Goal: Information Seeking & Learning: Learn about a topic

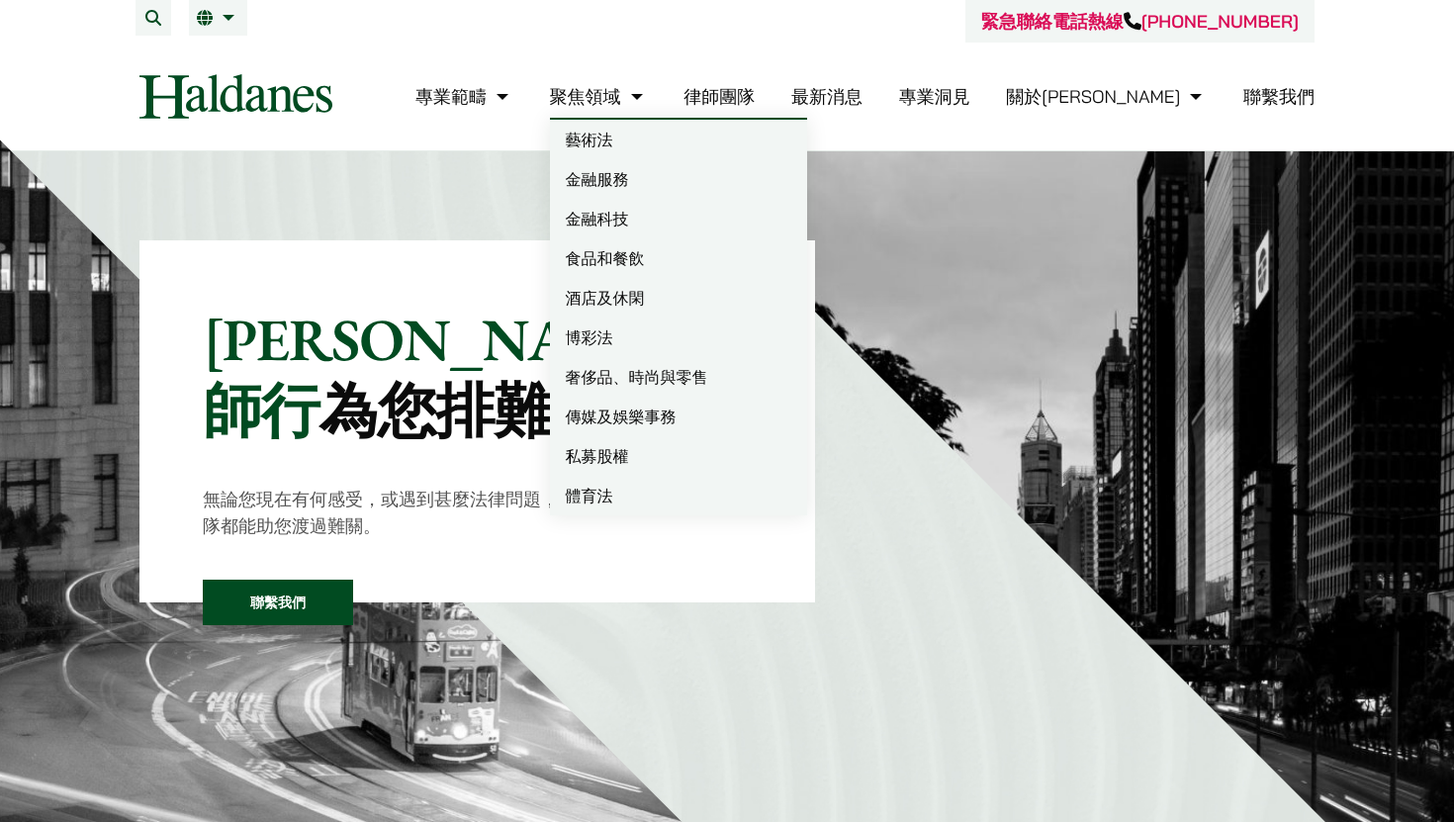
click at [755, 92] on link "律師團隊" at bounding box center [718, 96] width 71 height 23
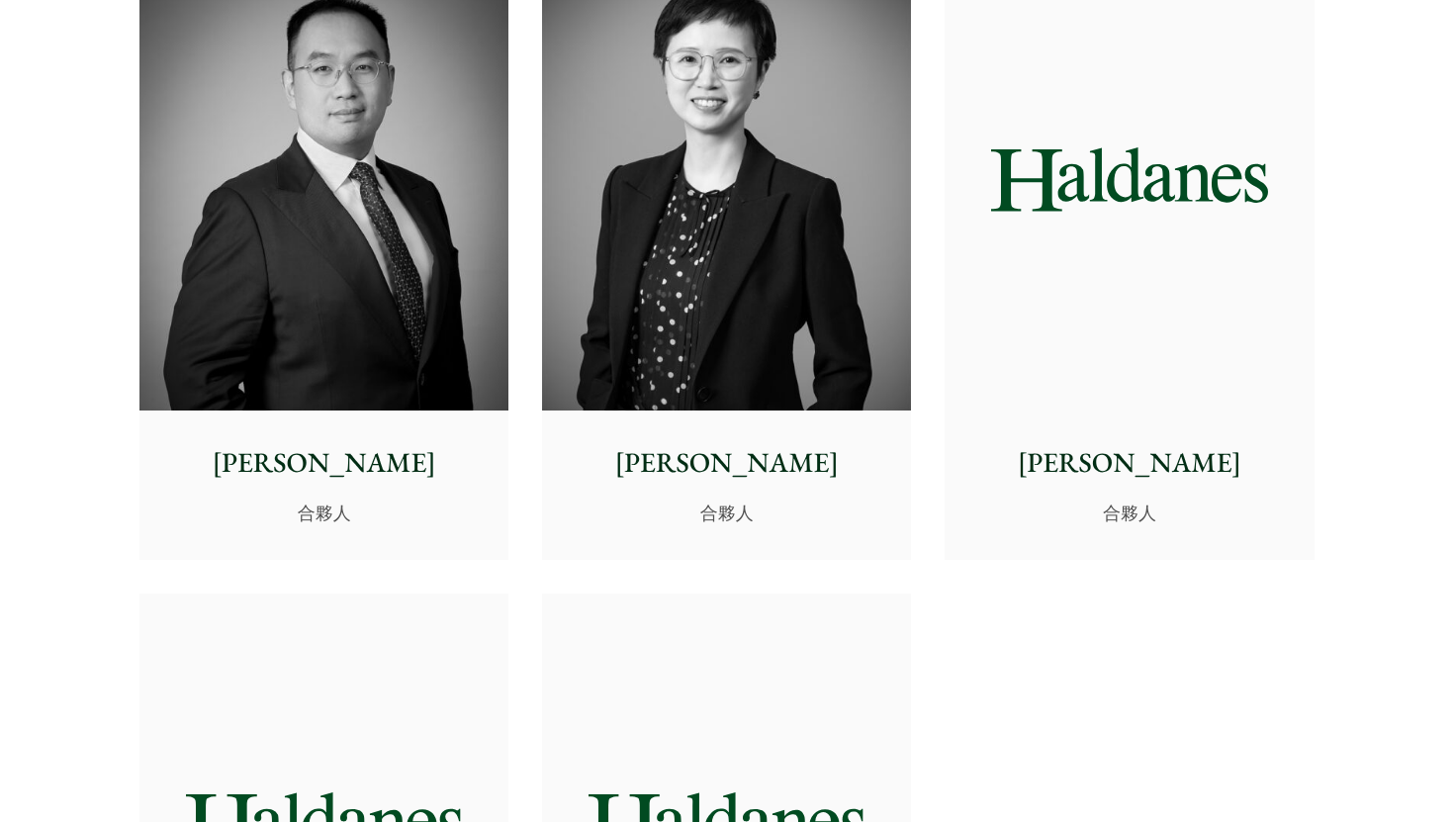
scroll to position [3777, 0]
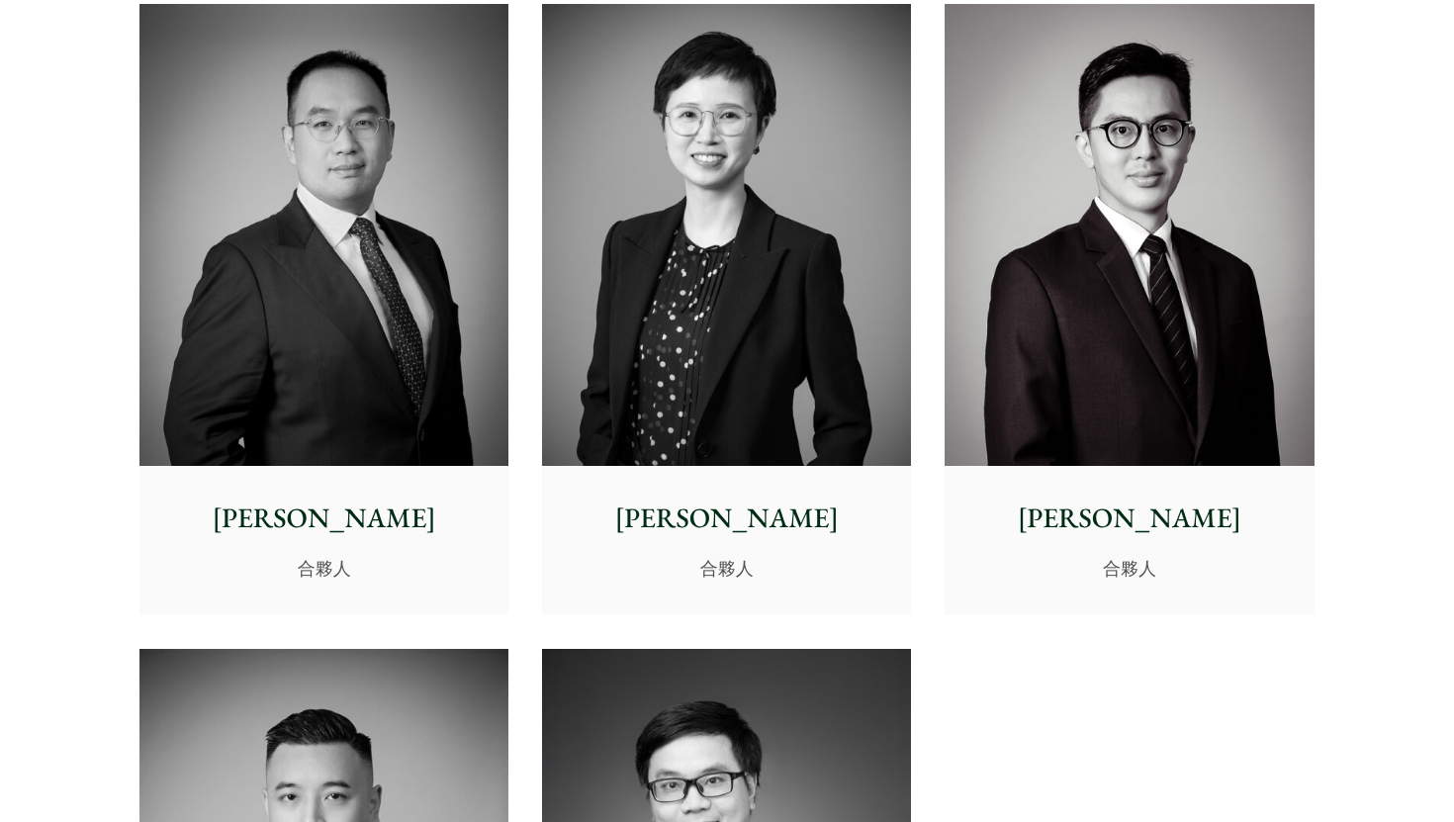
click at [373, 202] on img at bounding box center [323, 235] width 369 height 462
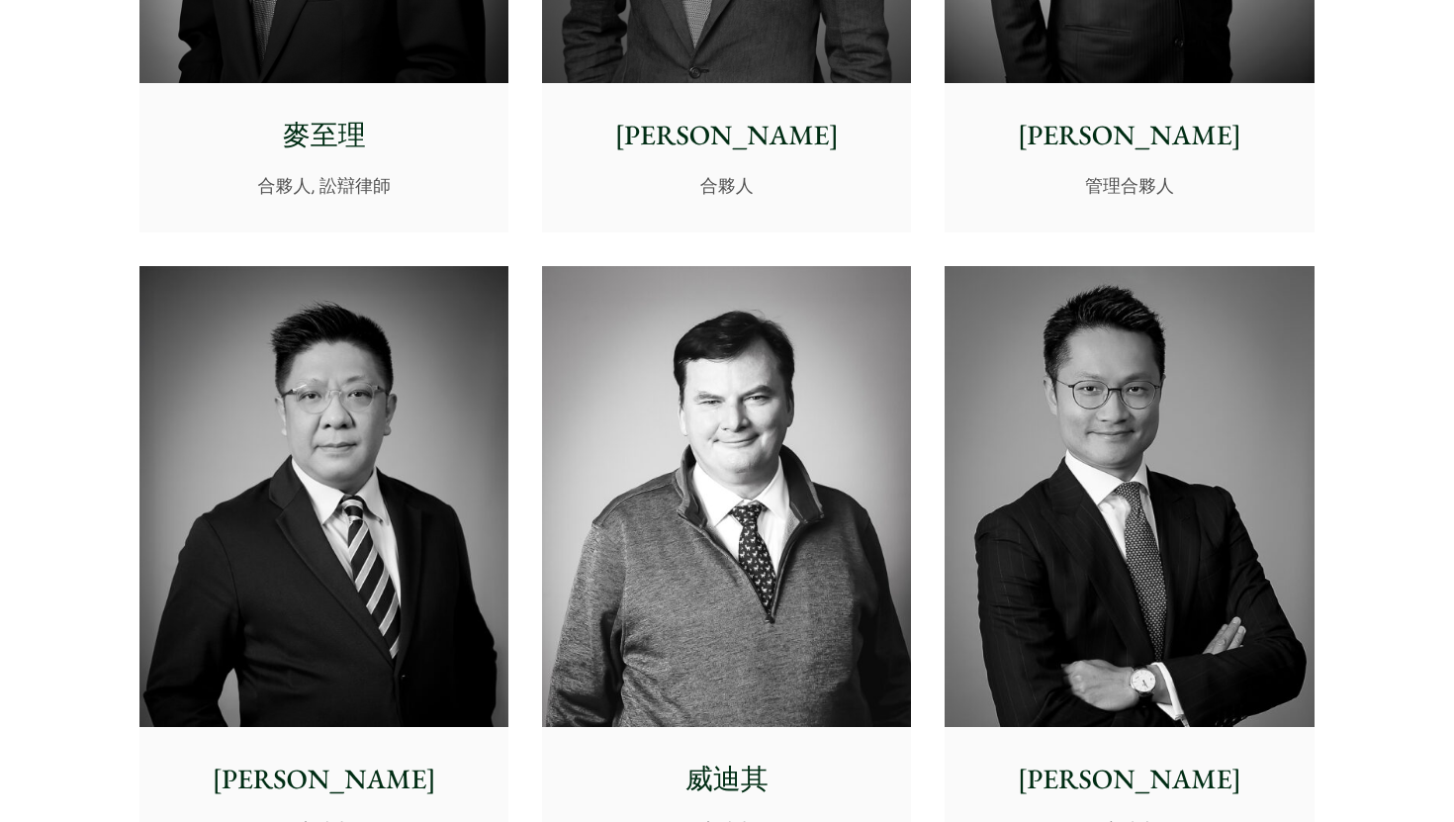
scroll to position [0, 0]
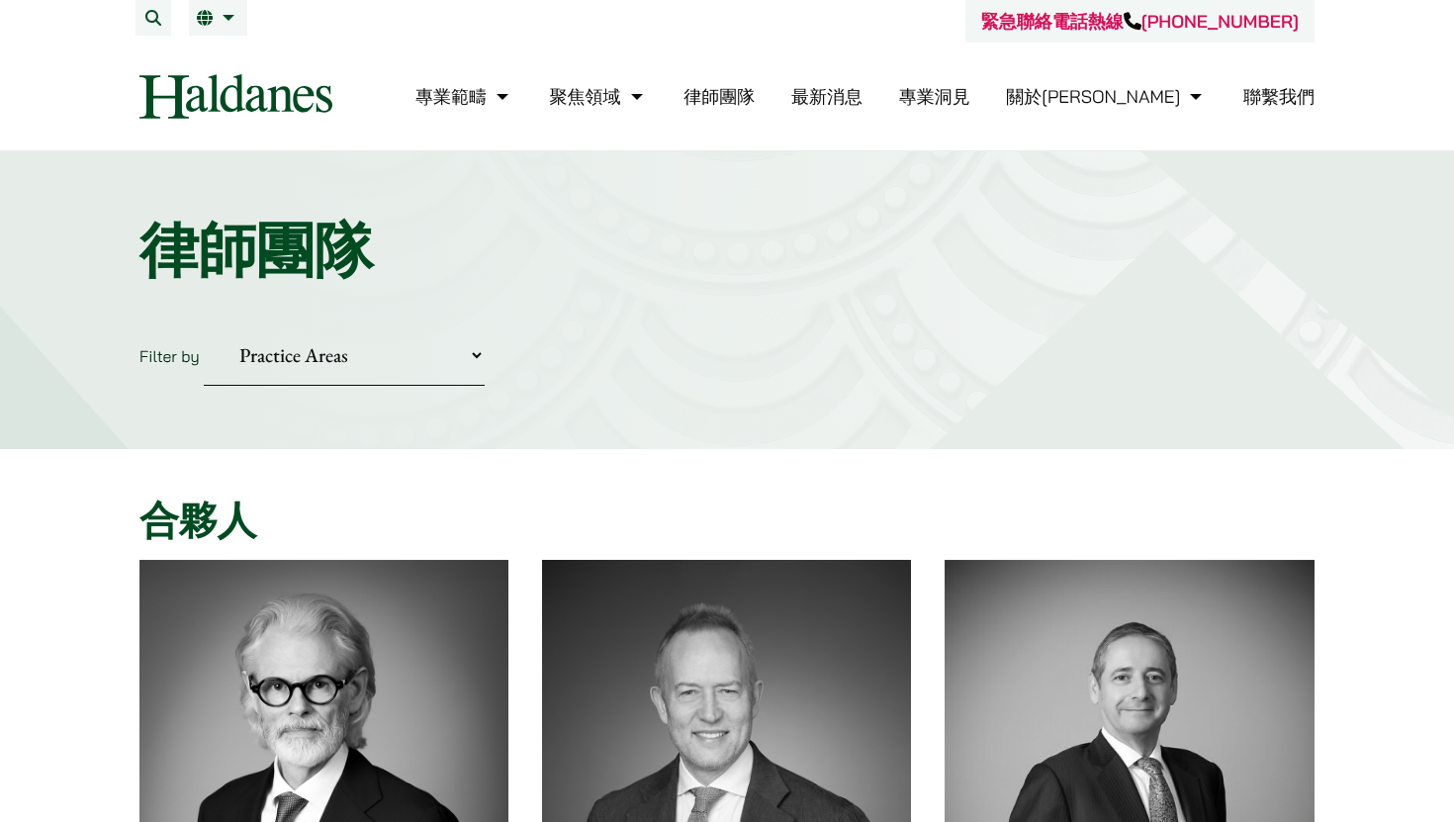
click at [453, 355] on select "Practice Areas 傳媒、娛樂及體育事務 公司及商業業務 刑事辯護 反壟斷和競爭法 婚姻及家事法 欺詐、資產追踪和追討 民事訴訟及爭議解決 物業及物…" at bounding box center [344, 355] width 281 height 60
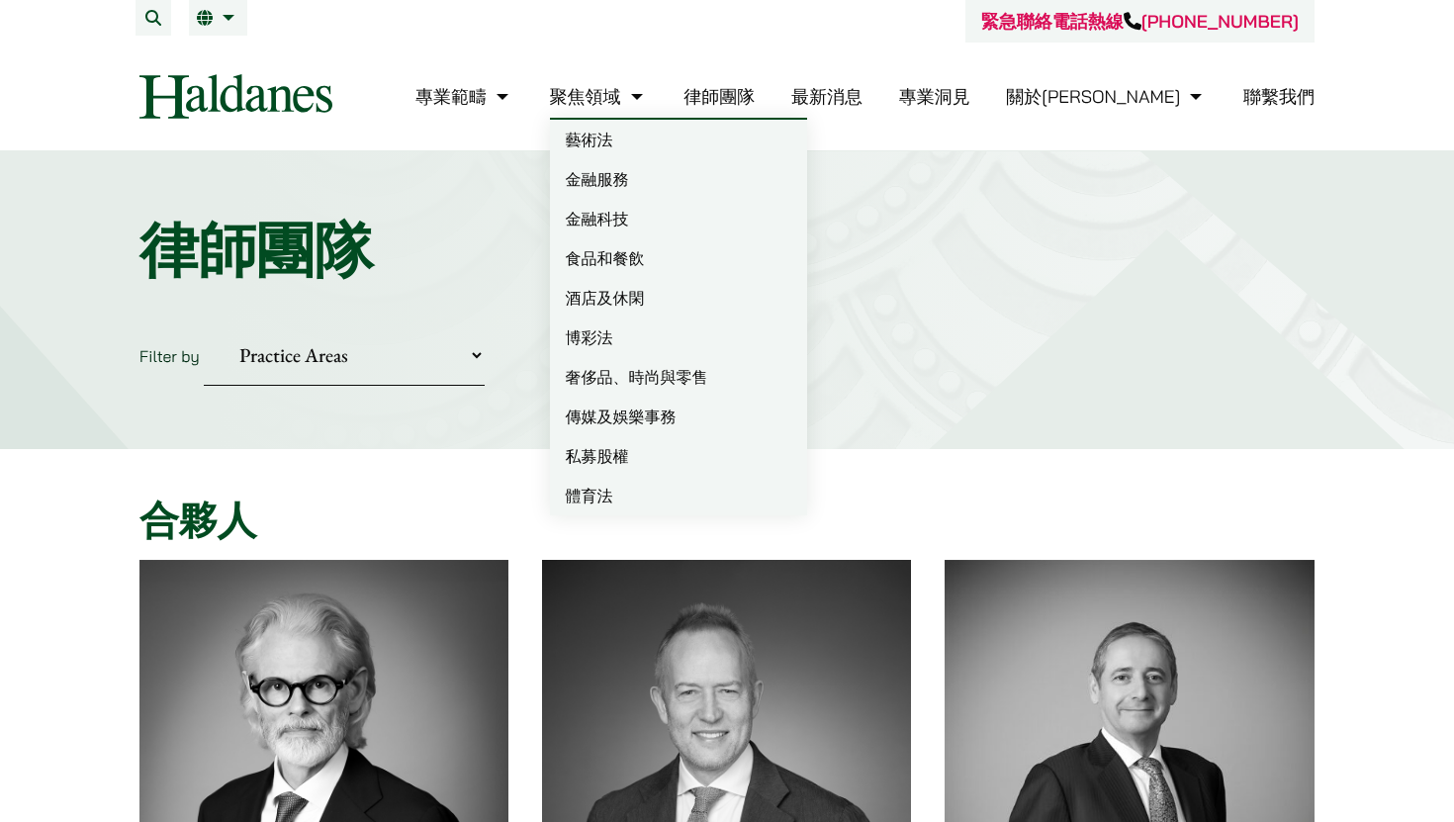
scroll to position [41, 0]
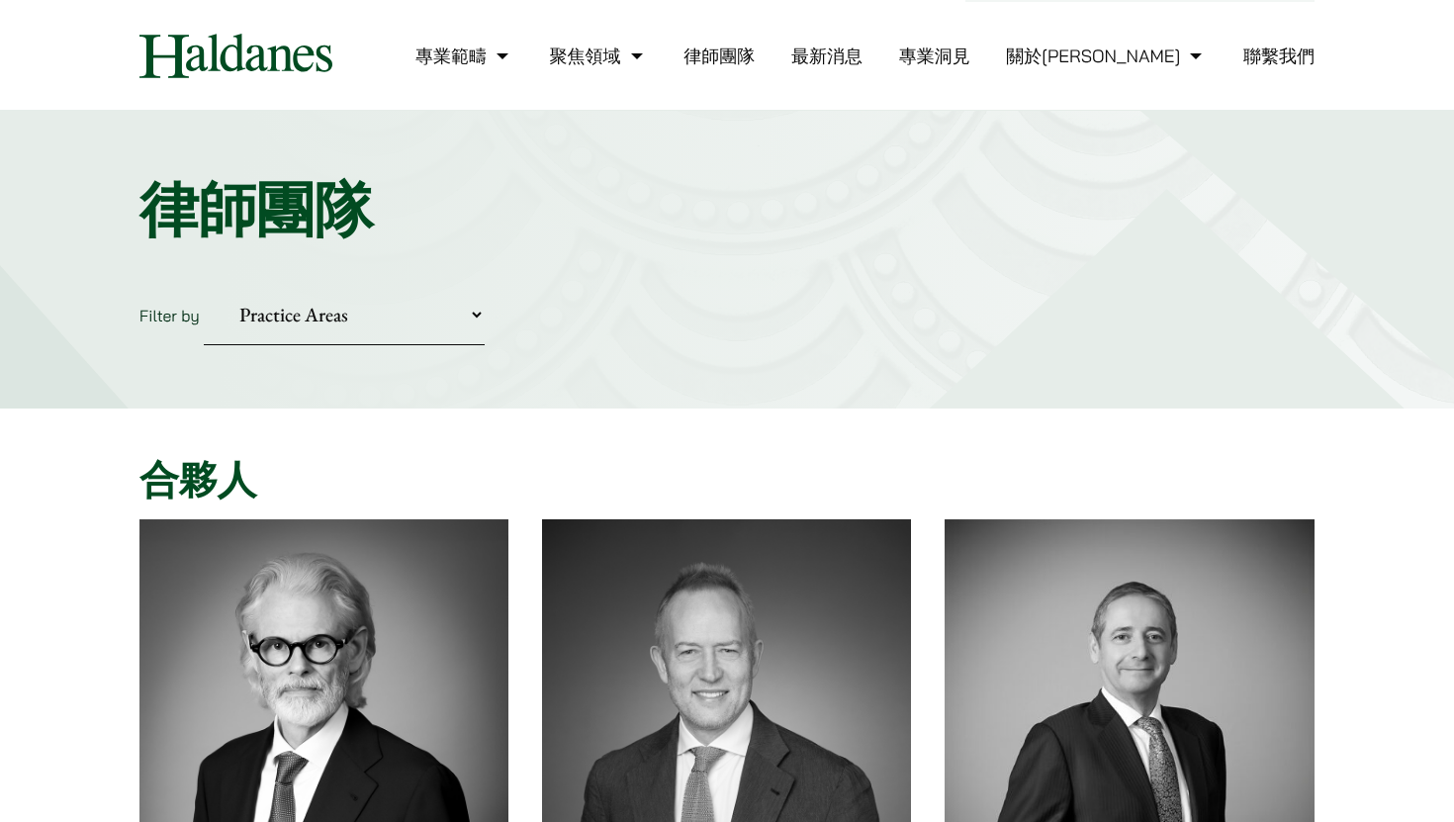
click at [850, 324] on form "Filter by Practice Areas 傳媒、娛樂及體育事務 公司及商業業務 刑事辯護 反壟斷和競爭法 婚姻及家事法 欺詐、資產追踪和追討 民事訴訟…" at bounding box center [726, 315] width 1175 height 60
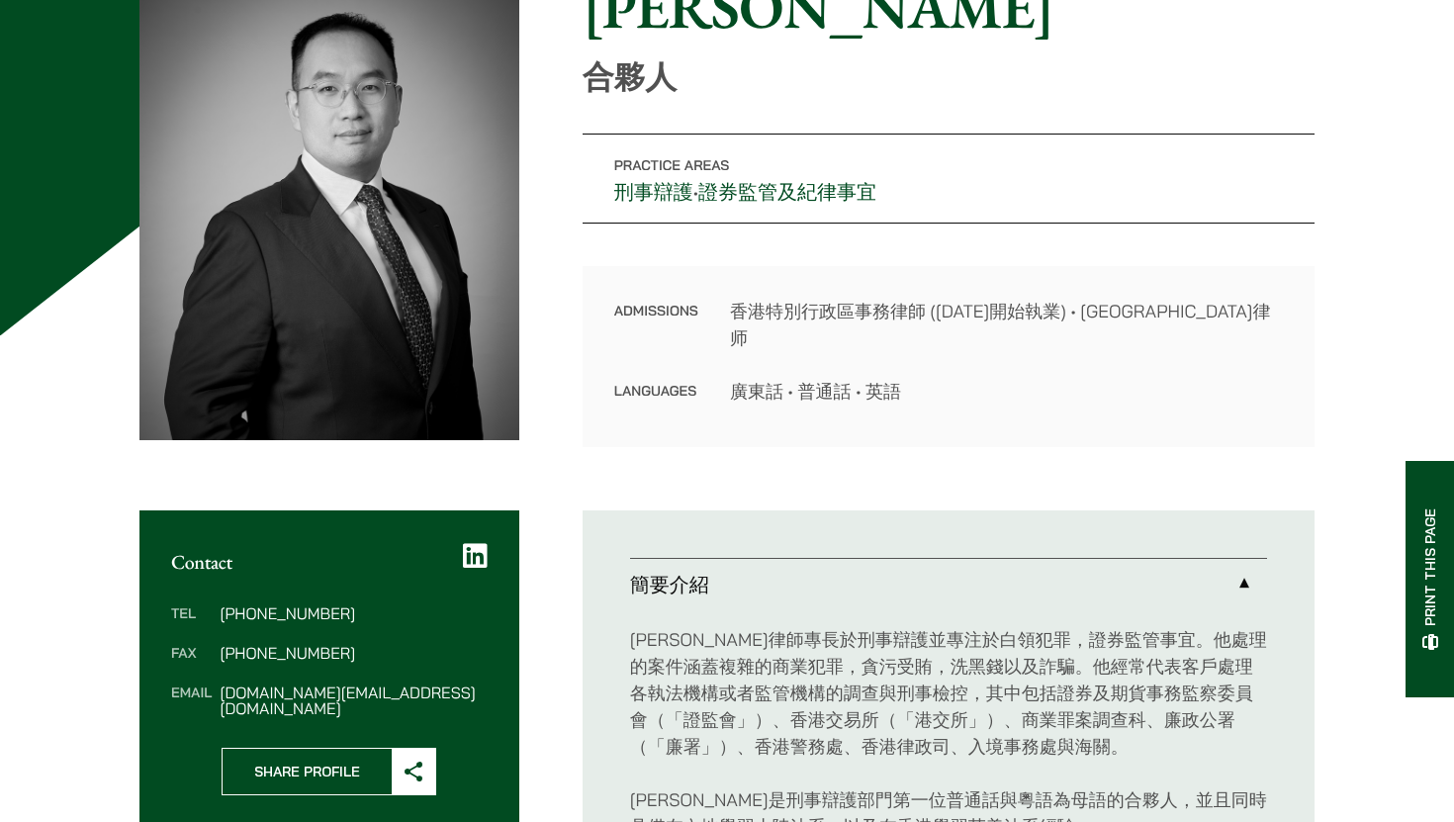
scroll to position [246, 0]
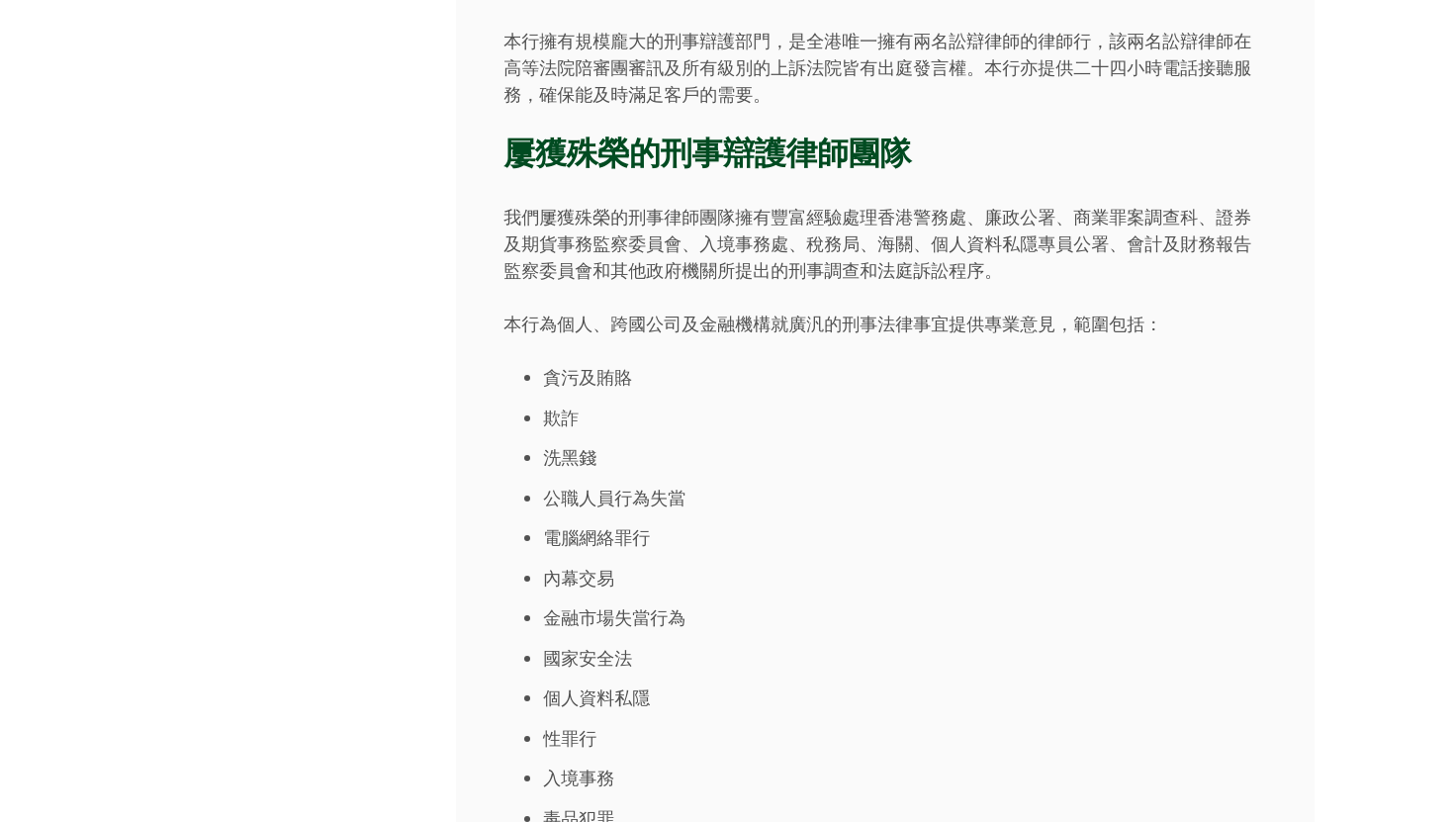
scroll to position [632, 0]
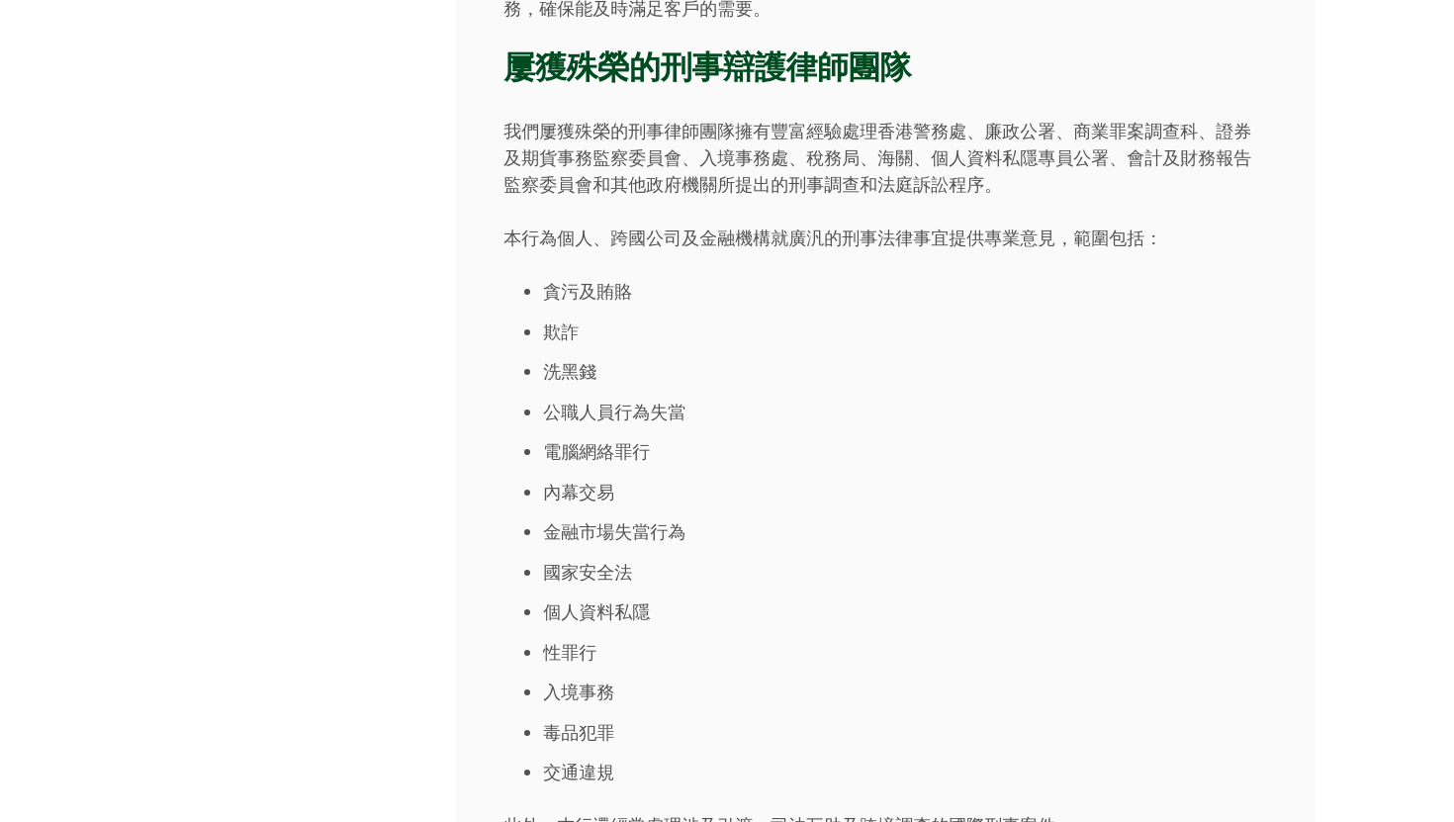
click at [614, 399] on li "公職人員行為失當" at bounding box center [905, 412] width 724 height 27
click at [610, 521] on ul "貪污及賄賂 欺詐 洗黑錢 公職人員行為失當 電腦網絡罪行 內幕交易 金融市場失當行為 國家安全法 個人資料私隱 性罪行 入境事務 毒品犯罪 交通違規" at bounding box center [885, 531] width 764 height 507
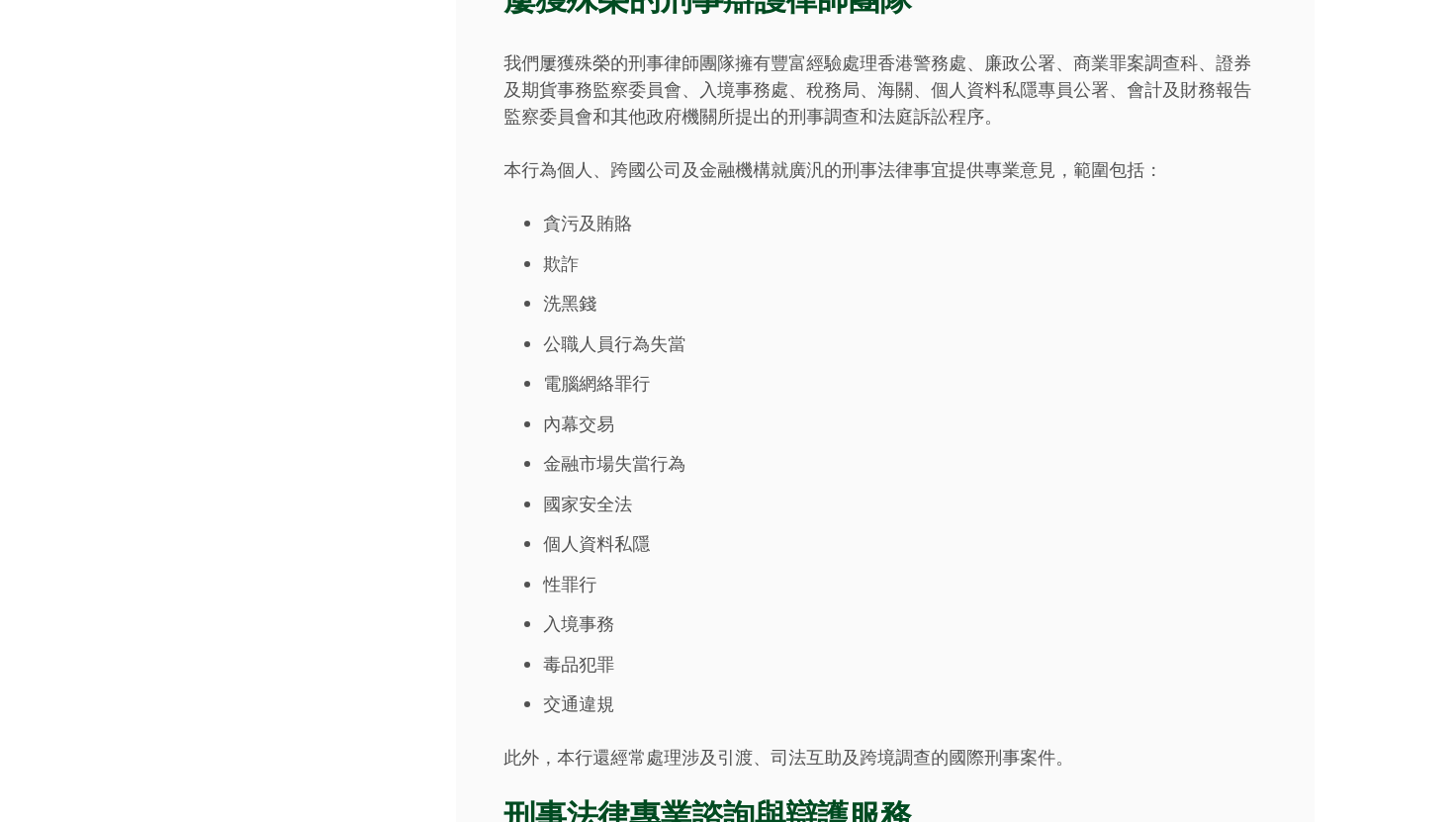
scroll to position [718, 0]
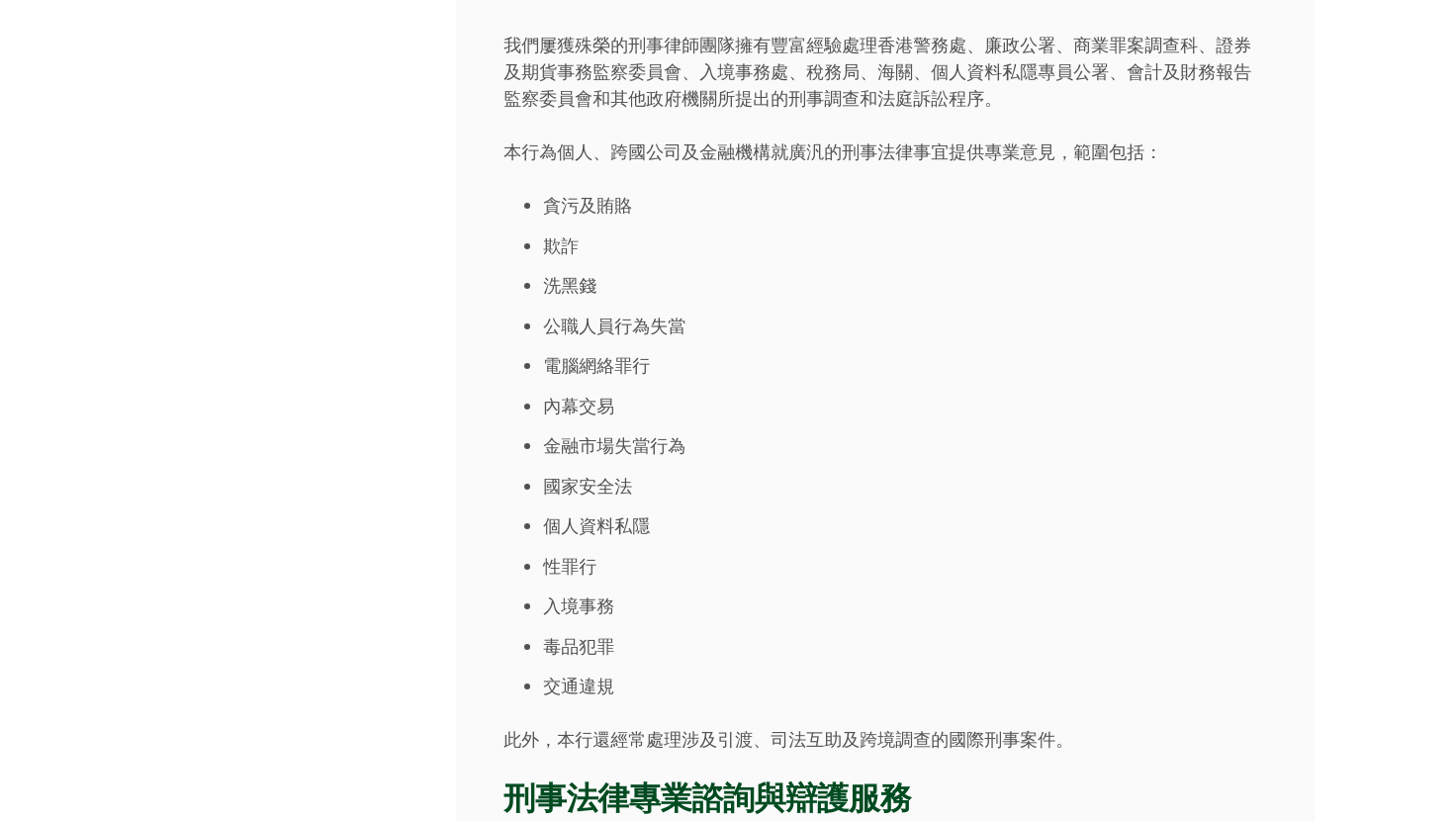
click at [595, 592] on li "入境事務" at bounding box center [905, 605] width 724 height 27
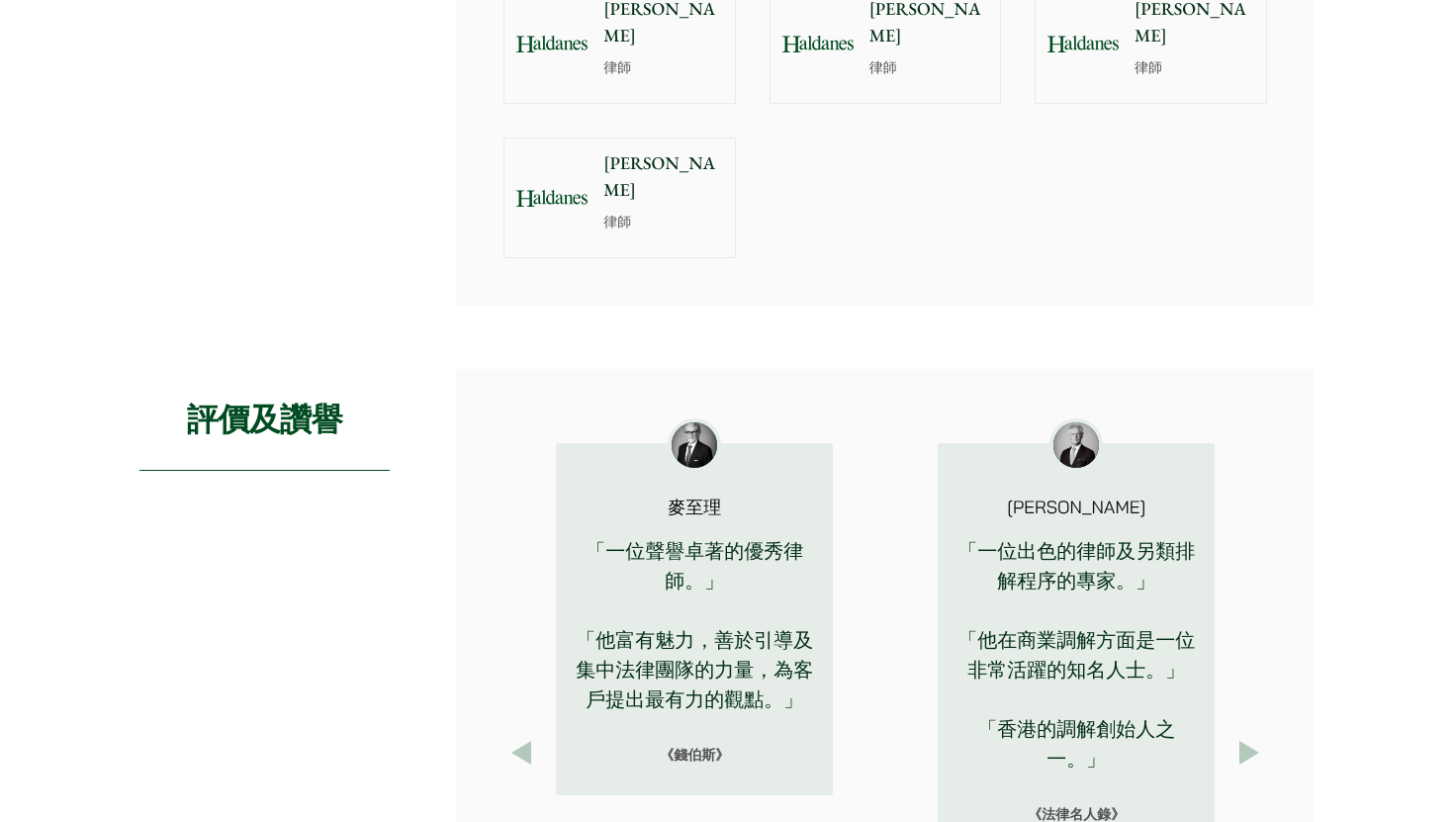
scroll to position [2391, 0]
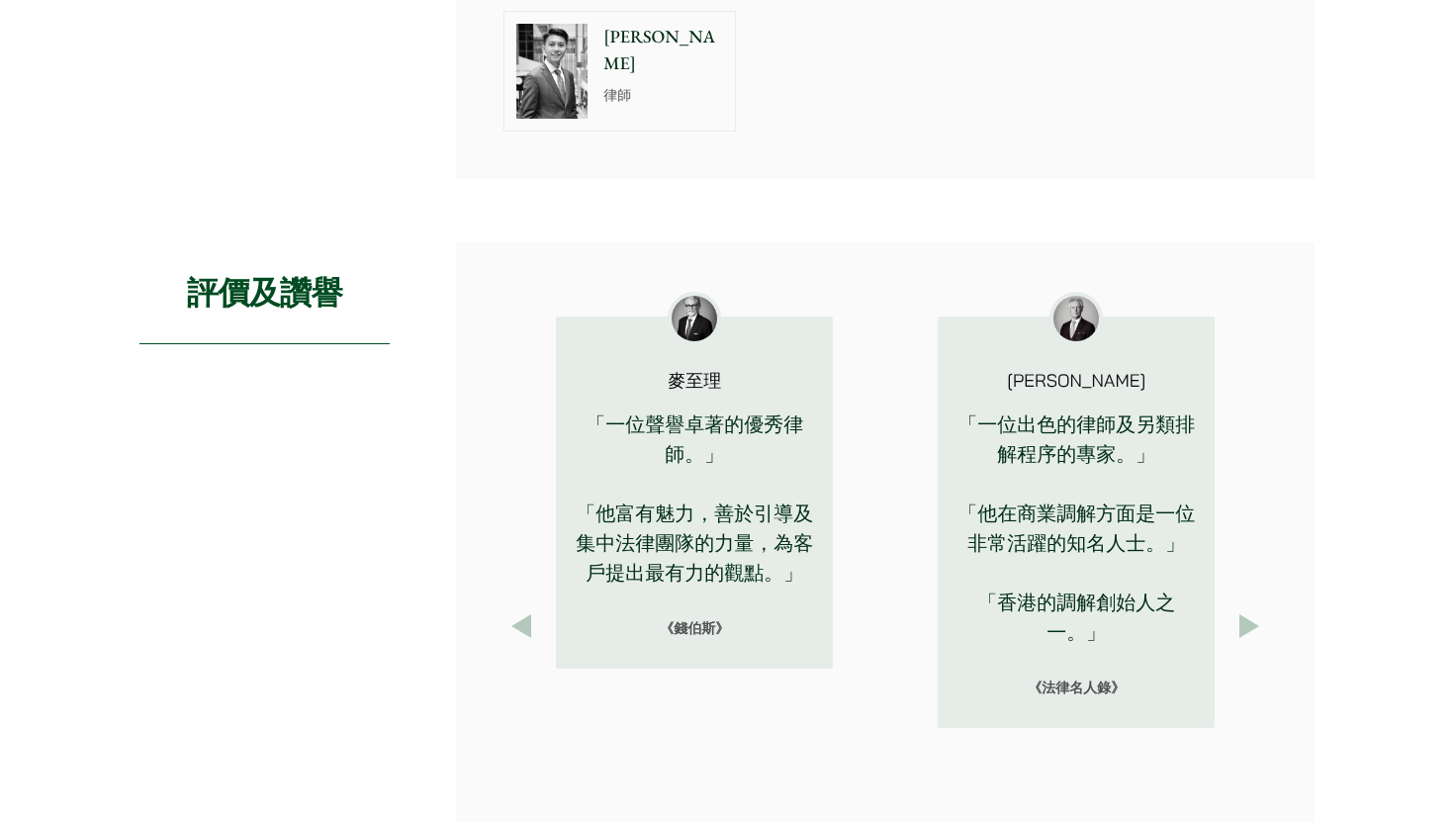
click at [1251, 608] on button "Next" at bounding box center [1249, 626] width 36 height 36
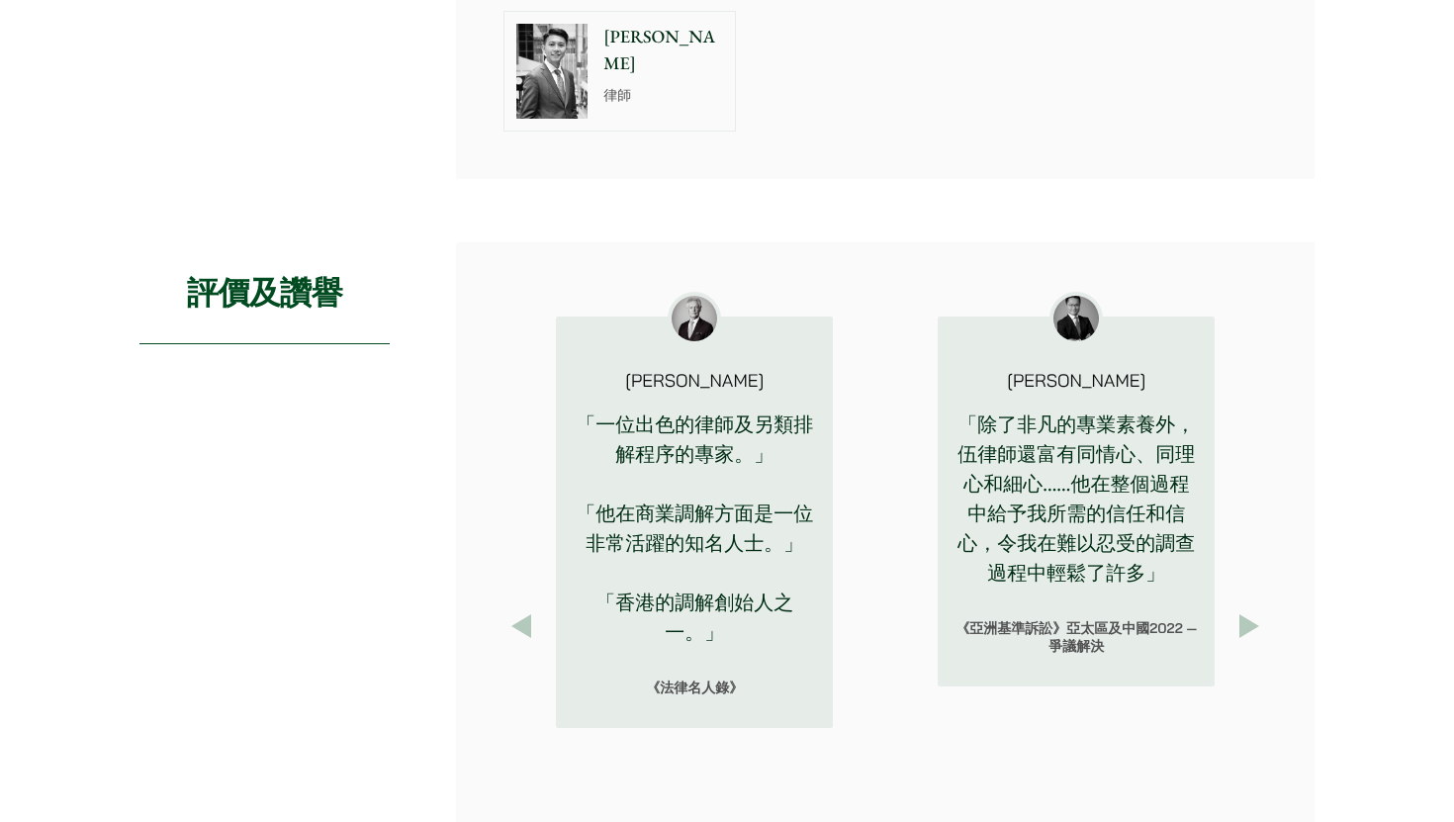
click at [1251, 608] on button "Next" at bounding box center [1249, 626] width 36 height 36
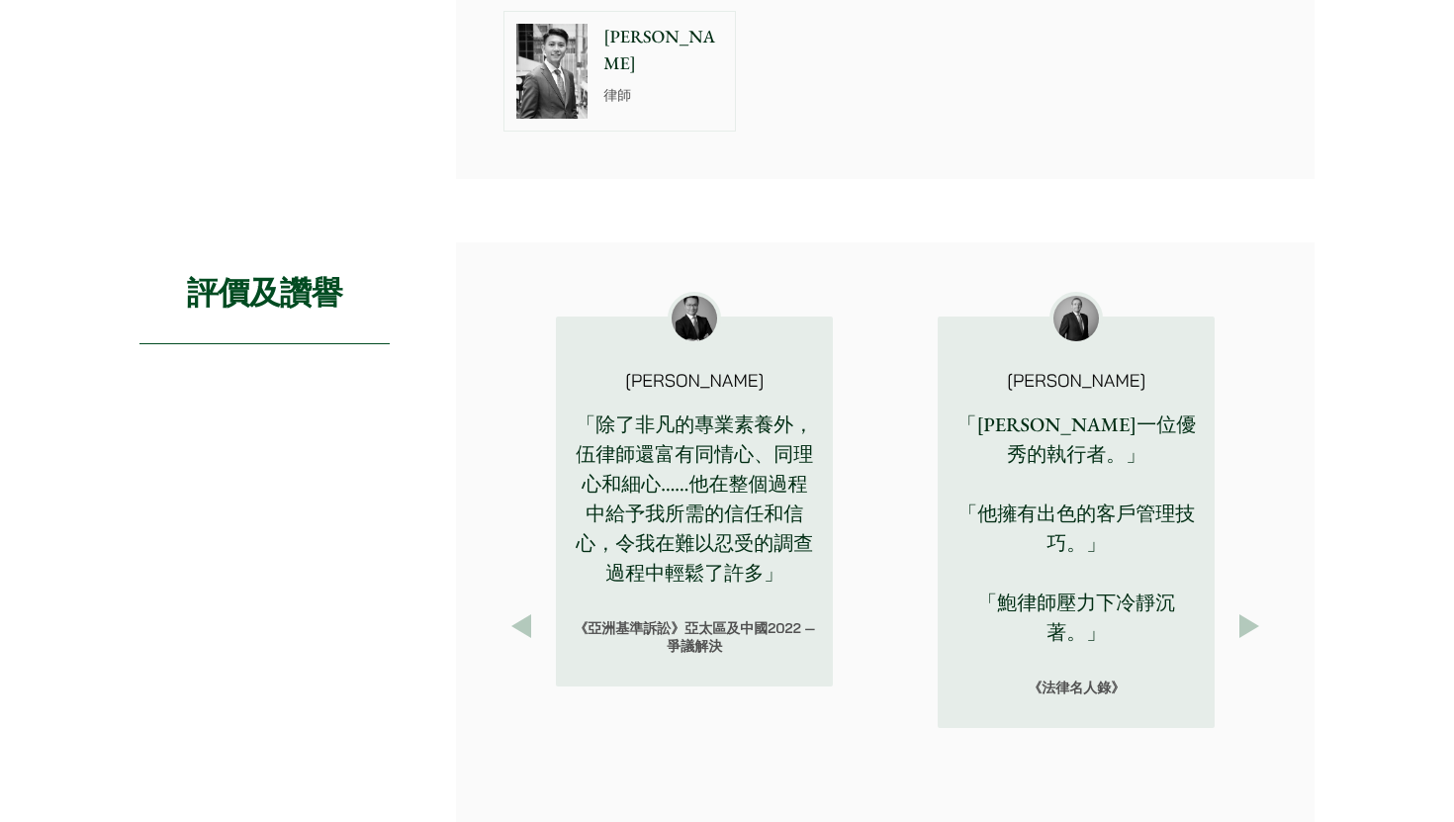
click at [1244, 608] on button "Next" at bounding box center [1249, 626] width 36 height 36
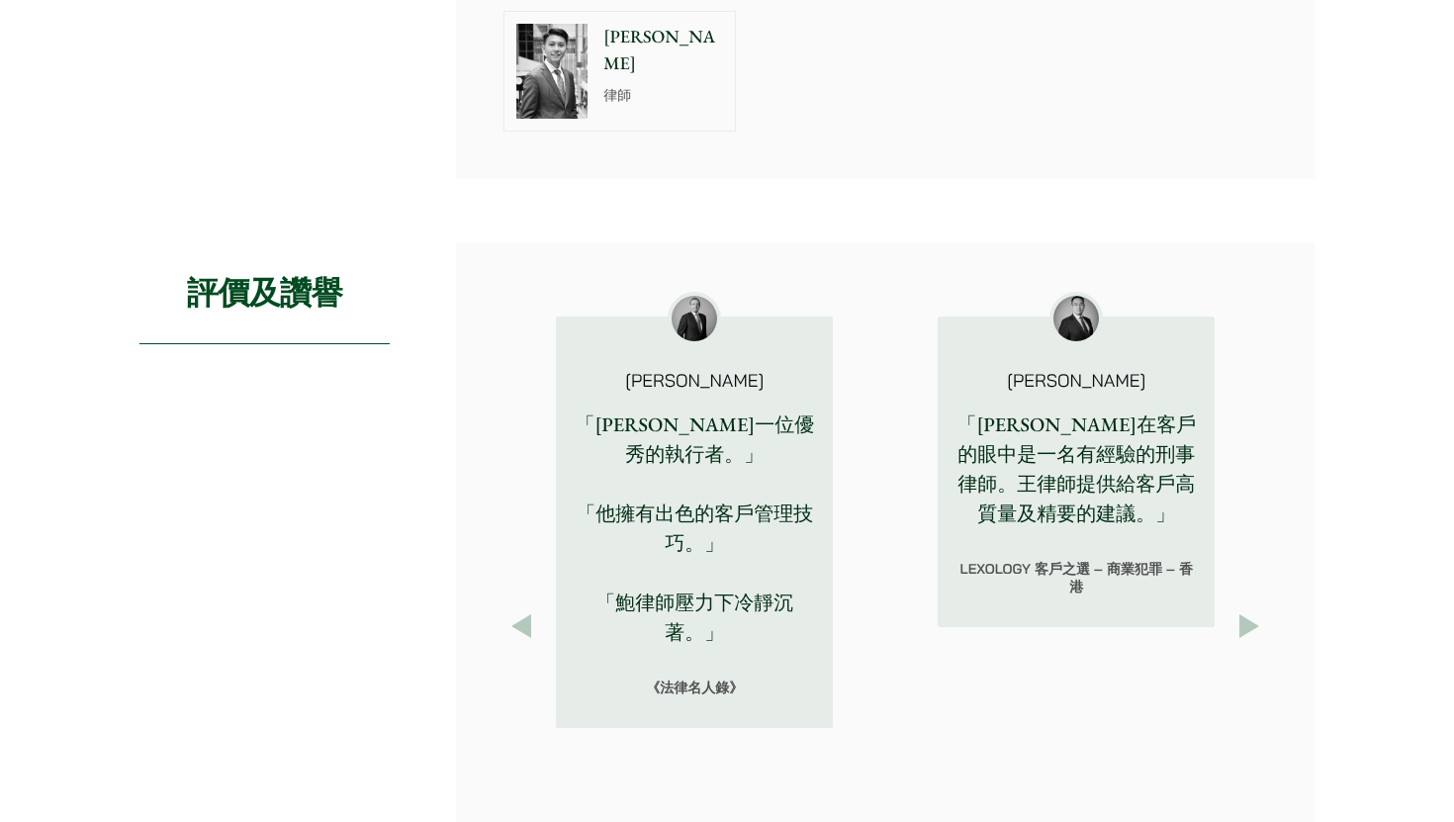
click at [1248, 608] on button "Next" at bounding box center [1249, 626] width 36 height 36
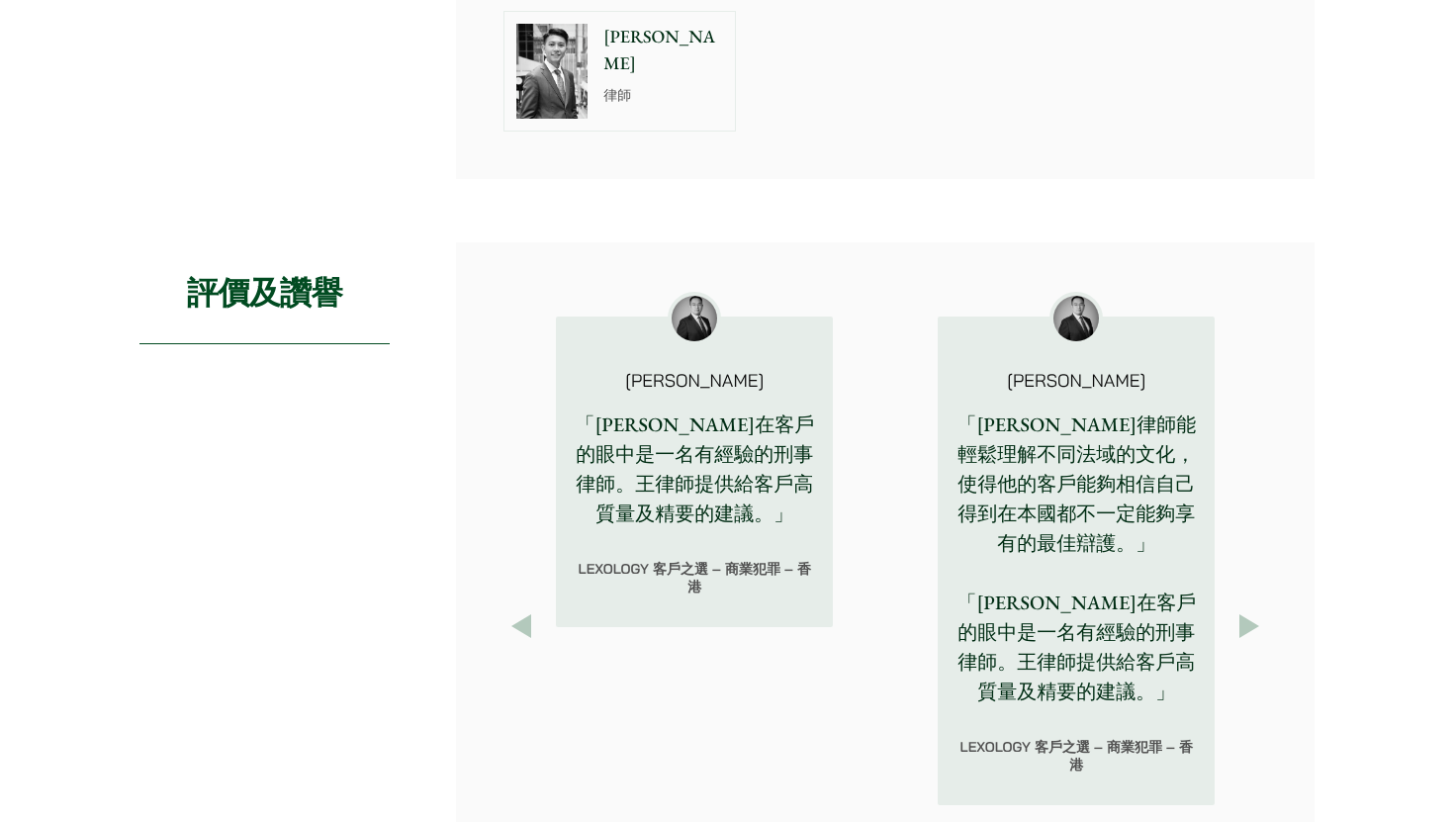
click at [1248, 608] on button "Next" at bounding box center [1249, 626] width 36 height 36
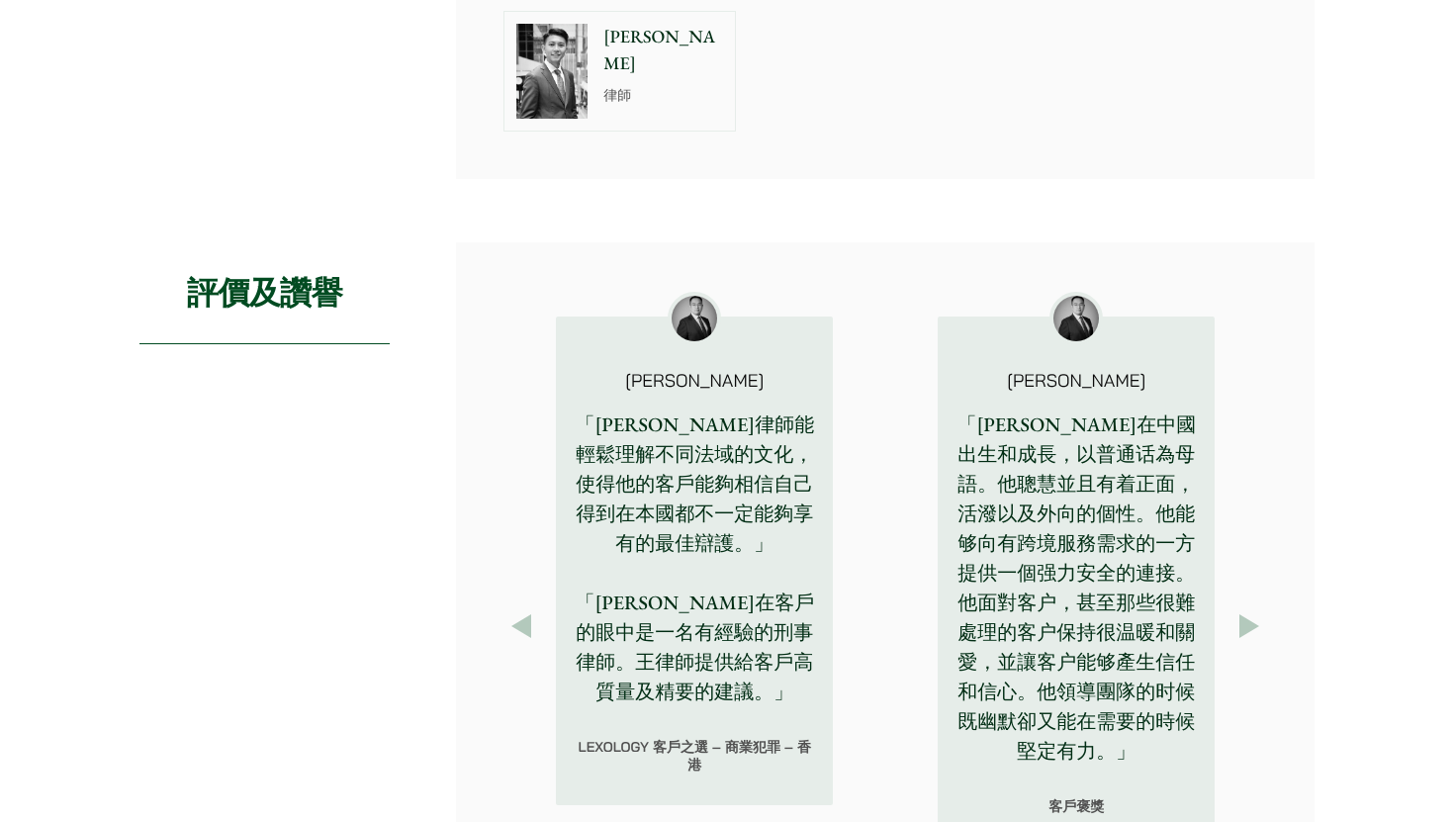
click at [1248, 608] on button "Next" at bounding box center [1249, 626] width 36 height 36
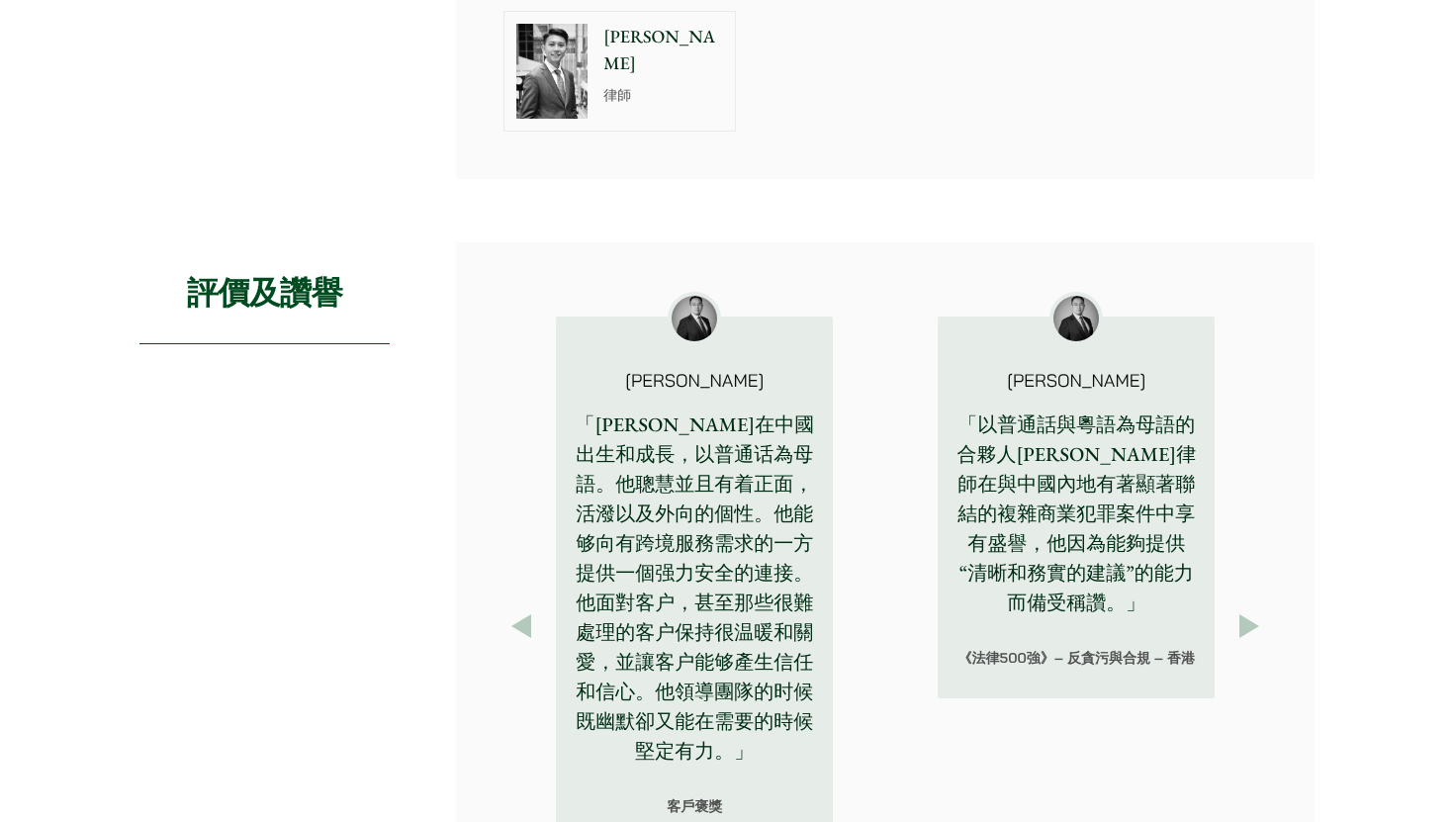
scroll to position [2401, 0]
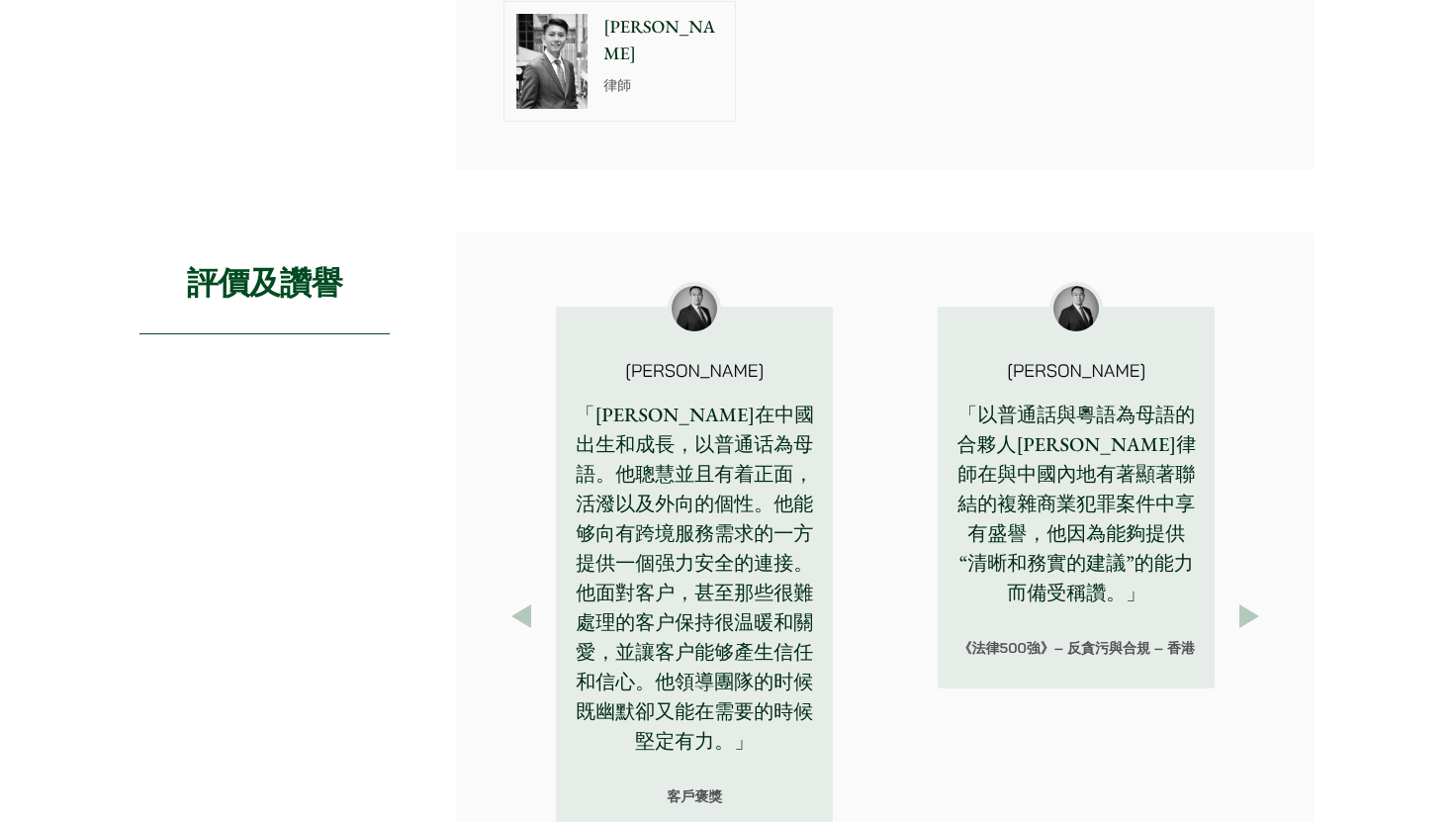
click at [1248, 598] on button "Next" at bounding box center [1249, 616] width 36 height 36
